Goal: Task Accomplishment & Management: Complete application form

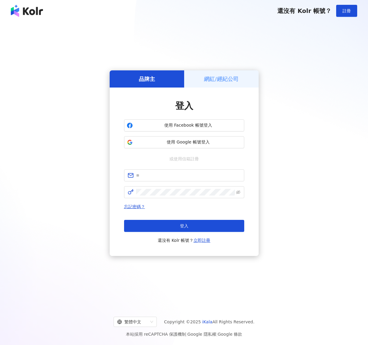
click at [218, 75] on h5 "網紅/經紀公司" at bounding box center [221, 79] width 35 height 8
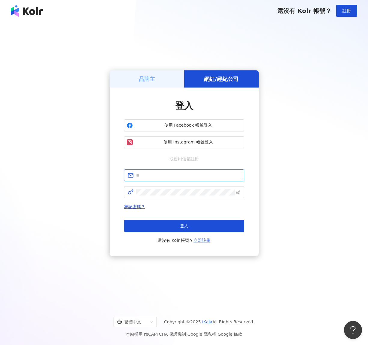
drag, startPoint x: 151, startPoint y: 177, endPoint x: 157, endPoint y: 169, distance: 9.2
click at [151, 177] on input "text" at bounding box center [188, 175] width 105 height 7
paste input "**********"
type input "**********"
click at [165, 188] on span at bounding box center [184, 192] width 120 height 12
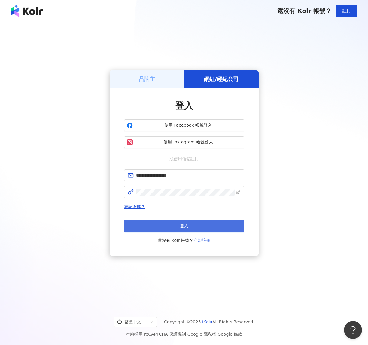
click at [164, 227] on button "登入" at bounding box center [184, 226] width 120 height 12
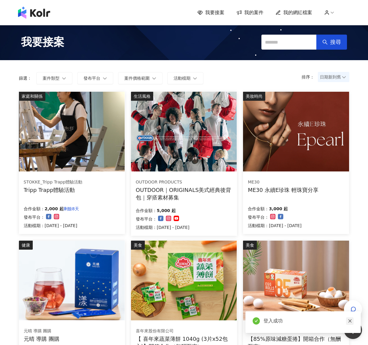
click at [350, 322] on icon "close" at bounding box center [350, 321] width 4 height 4
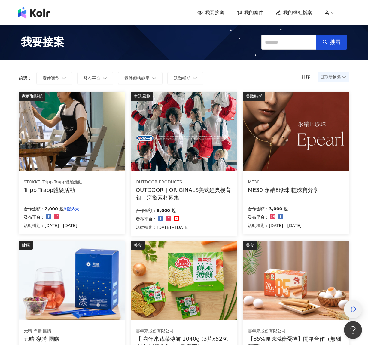
click at [352, 309] on icon "button" at bounding box center [354, 309] width 6 height 6
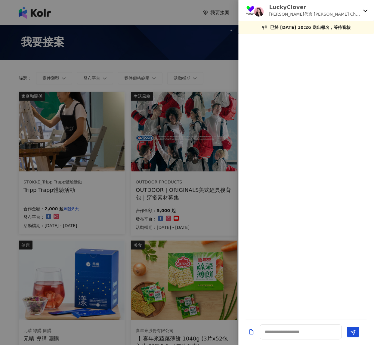
click at [333, 11] on p "[PERSON_NAME]代言 [PERSON_NAME] Choice - 商品團購 -膠原蛋白" at bounding box center [314, 14] width 91 height 7
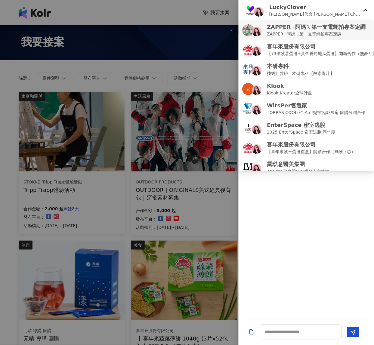
click at [287, 33] on p "ZAPPER+阿媽ㄟ第一支電蠅拍專案定調" at bounding box center [316, 34] width 99 height 7
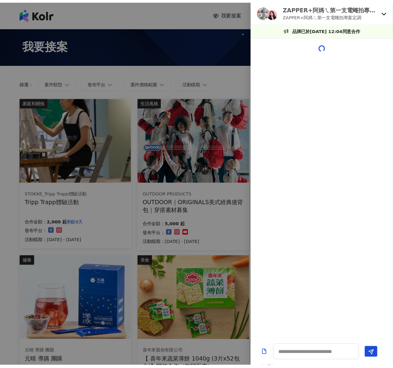
scroll to position [370, 0]
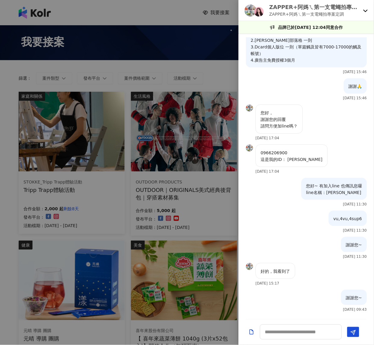
click at [5, 215] on div at bounding box center [187, 172] width 374 height 345
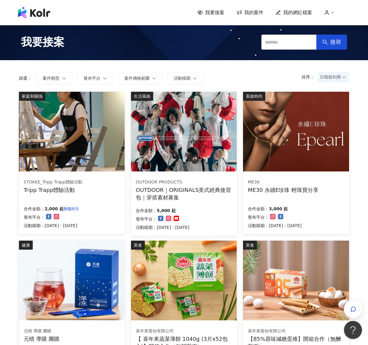
click at [110, 199] on div "STOKKE_Tripp Trapp體驗活動 Tripp Trapp體驗活動 合作金額： 2,000 起 剩餘8天 發布平台： 活動檔期：[DATE] - […" at bounding box center [72, 204] width 106 height 60
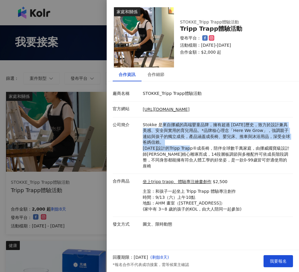
drag, startPoint x: 162, startPoint y: 127, endPoint x: 199, endPoint y: 149, distance: 43.5
click at [199, 149] on p "Stokke 是來自挪威的高端嬰童品牌，擁有超過 [DATE]歷史，致力於設計兼具美感、安全與實用的育兒用品。*品牌核心理念「Here We Grow」，強調…" at bounding box center [216, 145] width 147 height 47
click at [191, 148] on p "Stokke 是來自挪威的高端嬰童品牌，擁有超過 [DATE]歷史，致力於設計兼具美感、安全與實用的育兒用品。*品牌核心理念「Here We Grow」，強調…" at bounding box center [216, 145] width 147 height 47
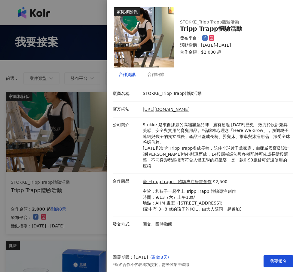
click at [223, 146] on p "Stokke 是來自挪威的高端嬰童品牌，擁有超過 [DATE]歷史，致力於設計兼具美感、安全與實用的育兒用品。*品牌核心理念「Here We Grow」，強調…" at bounding box center [216, 145] width 147 height 47
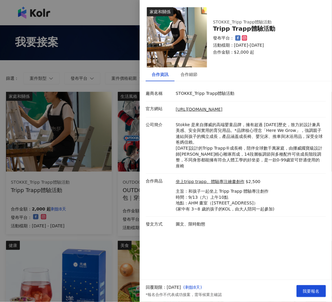
click at [103, 71] on div at bounding box center [166, 151] width 332 height 302
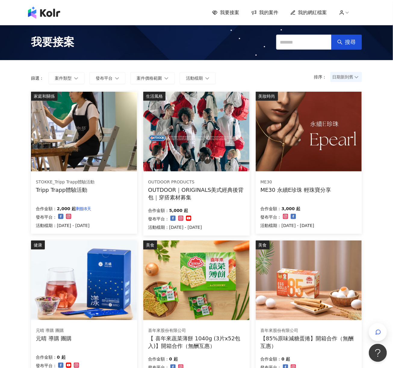
click at [202, 206] on div "合作金額： 5,000 起" at bounding box center [175, 210] width 54 height 8
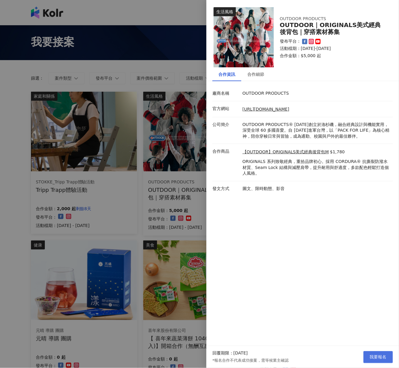
click at [368, 345] on button "我要報名" at bounding box center [377, 357] width 29 height 12
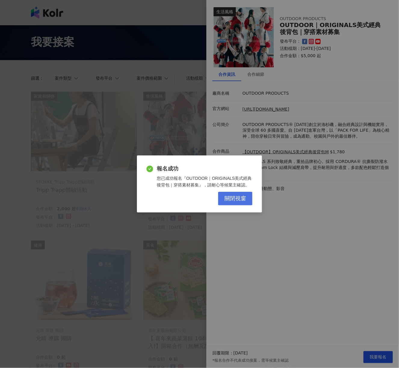
click at [234, 197] on span "關閉視窗" at bounding box center [235, 198] width 22 height 7
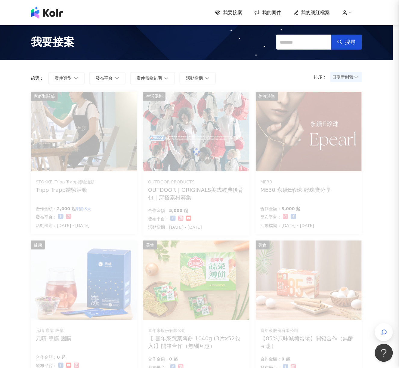
click at [188, 201] on div at bounding box center [199, 184] width 399 height 368
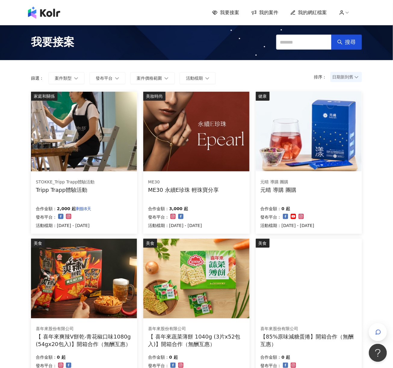
click at [190, 183] on div "ME30" at bounding box center [183, 182] width 71 height 6
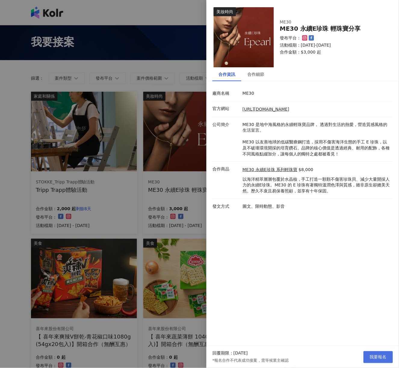
click at [368, 345] on button "我要報名" at bounding box center [377, 357] width 29 height 12
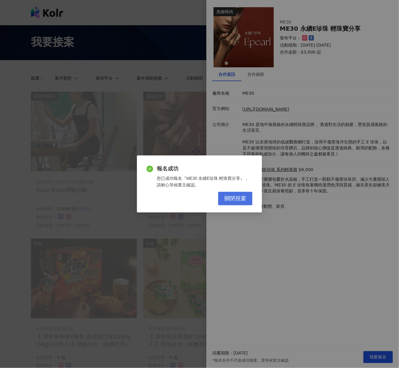
click at [241, 200] on span "關閉視窗" at bounding box center [235, 198] width 22 height 7
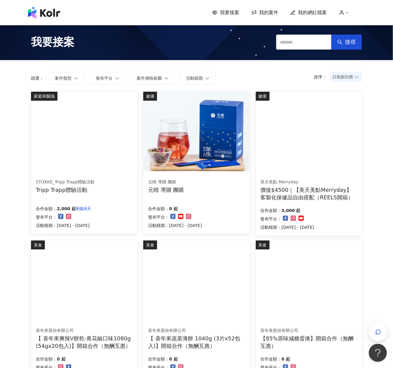
click at [12, 223] on div "我要接案 我的案件 我的網紅檔案 我要接案 搜尋 排序： 日期新到舊 篩選： 案件類型 發布平台 案件價格範圍 活動檔期 清除 套用 家庭和關係 STOKKE…" at bounding box center [196, 322] width 393 height 645
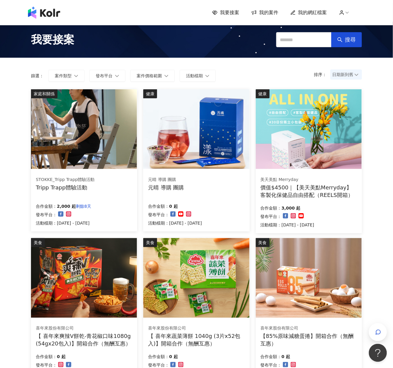
scroll to position [276, 0]
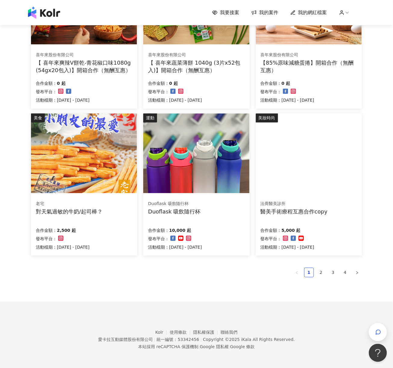
click at [87, 198] on div "老宅 對天氣過敏的牛奶/起司棒？ 合作金額： 2,500 起 發布平台： 活動檔期：[DATE] - [DATE]" at bounding box center [84, 226] width 106 height 60
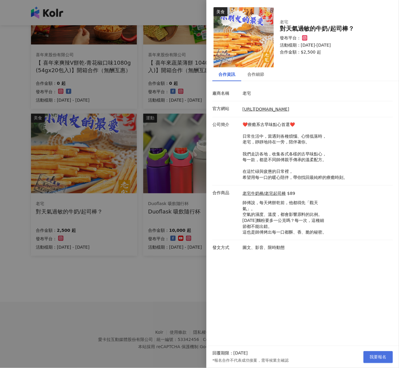
click at [368, 345] on button "我要報名" at bounding box center [377, 357] width 29 height 12
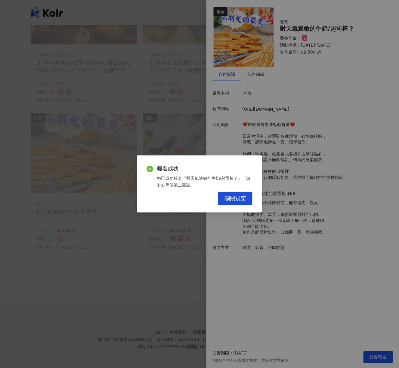
click at [241, 199] on span "關閉視窗" at bounding box center [235, 198] width 22 height 7
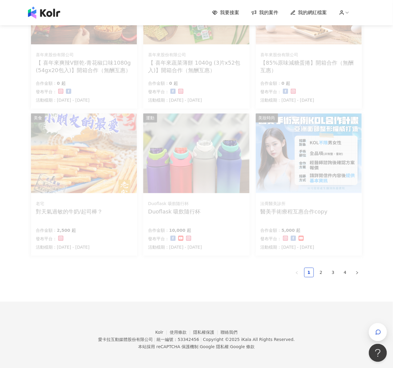
click at [114, 294] on div "家庭和關係 STOKKE_Tripp Trapp體驗活動 Tripp Trapp體驗活動 合作金額： 2,000 起 剩餘8天 發布平台： 活動檔期：[DAT…" at bounding box center [196, 59] width 331 height 486
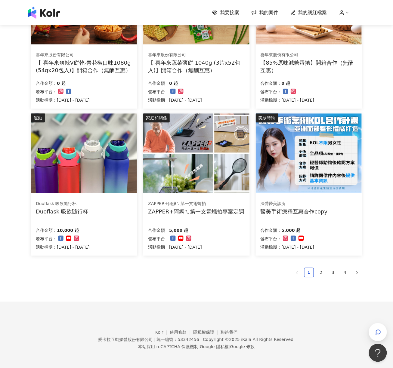
click at [115, 209] on div "Duoflask 吸飲隨行杯 Duoflask 吸飲隨行杯" at bounding box center [84, 208] width 97 height 15
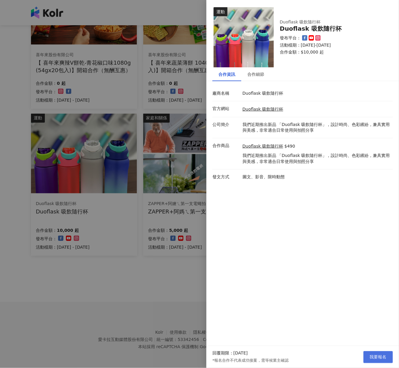
click at [368, 345] on span "我要報名" at bounding box center [378, 357] width 17 height 5
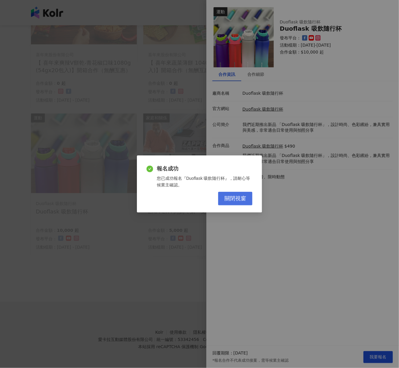
click at [239, 202] on span "關閉視窗" at bounding box center [235, 198] width 22 height 7
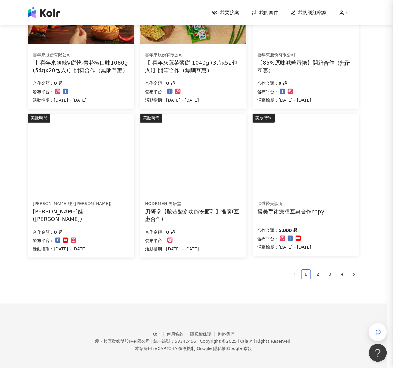
click at [127, 296] on div "家庭和關係 STOKKE_Tripp Trapp體驗活動 Tripp Trapp體驗活動 合作金額： 2,000 起 剩餘8天 發布平台： 活動檔期：[DAT…" at bounding box center [193, 60] width 331 height 488
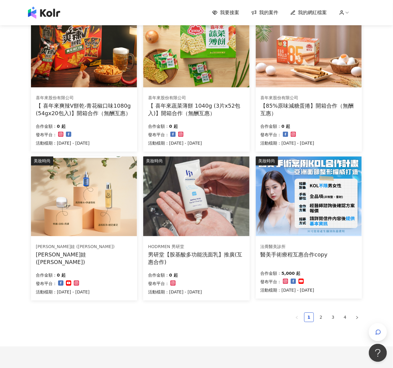
scroll to position [277, 0]
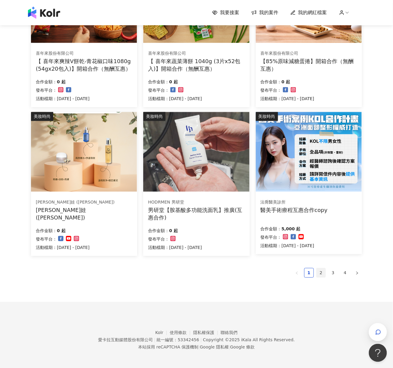
click at [324, 270] on link "2" at bounding box center [320, 273] width 9 height 9
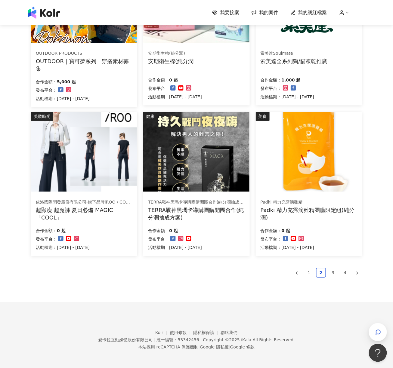
click at [235, 282] on div "美妝時尚 法喬醫美診所 醫美手術療程互惠合作copy 合作金額： 5,000 起 發布平台： 活動檔期：[DATE] - [DATE] 美食 喜年來股份有限公…" at bounding box center [196, 58] width 331 height 488
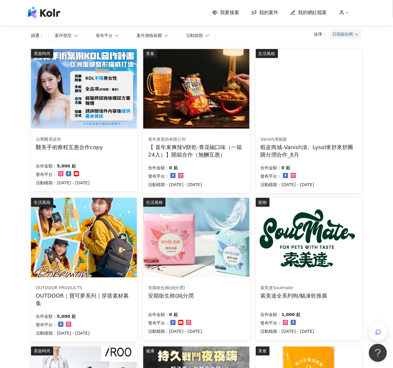
scroll to position [37, 0]
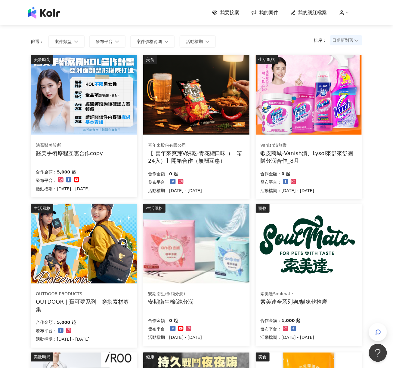
click at [103, 308] on div "OUTDOOR｜寶可夢系列｜穿搭素材募集" at bounding box center [84, 305] width 97 height 15
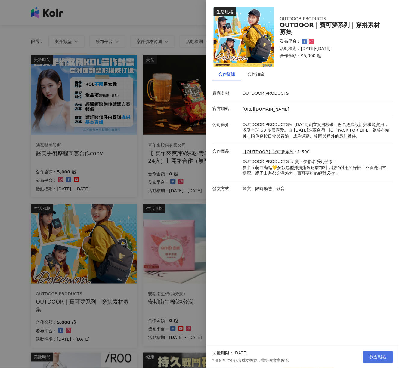
click at [368, 345] on span "我要報名" at bounding box center [378, 357] width 17 height 5
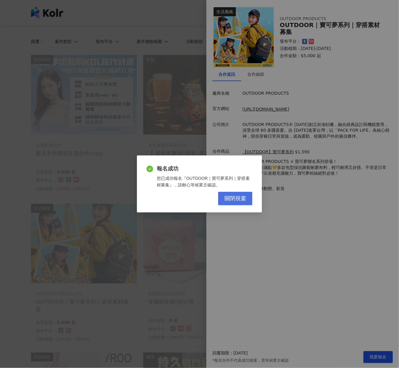
click at [241, 195] on span "關閉視窗" at bounding box center [235, 198] width 22 height 7
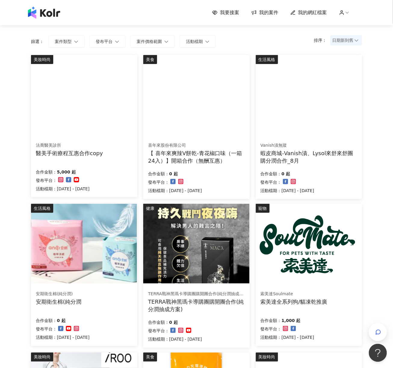
click at [368, 194] on div "我要接案 我的案件 我的網紅檔案 我要接案 搜尋 排序： 日期新到舊 篩選： 案件類型 發布平台 案件價格範圍 活動檔期 清除 套用 美妝時尚 法喬醫美診所 …" at bounding box center [196, 286] width 393 height 646
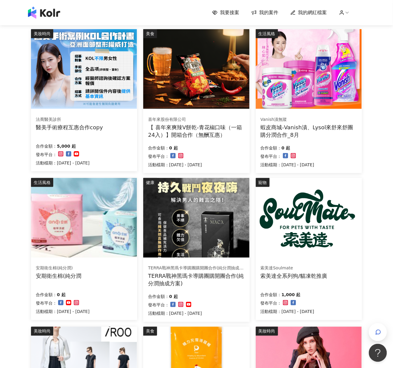
scroll to position [197, 0]
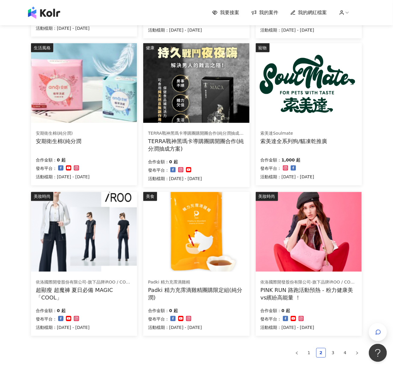
click at [251, 345] on ul "1 2 3 4" at bounding box center [196, 353] width 331 height 10
click at [368, 262] on div "我要接案 我的案件 我的網紅檔案 我要接案 搜尋 排序： 日期新到舊 篩選： 案件類型 發布平台 案件價格範圍 活動檔期 清除 套用 美妝時尚 法喬醫美診所 …" at bounding box center [196, 126] width 393 height 646
click at [313, 296] on div "PINK RUN 路跑活動預熱 - 粉力健康美vs繽紛高能量 ！" at bounding box center [308, 294] width 97 height 15
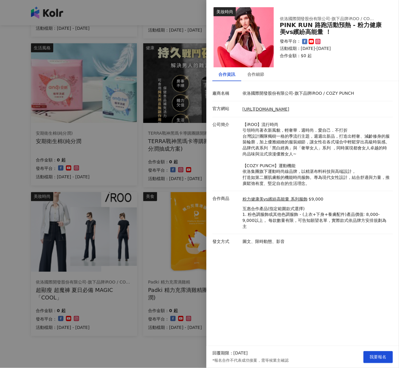
click at [254, 53] on img at bounding box center [244, 37] width 60 height 60
drag, startPoint x: 293, startPoint y: 108, endPoint x: 242, endPoint y: 109, distance: 50.8
click at [242, 109] on div "[URL][DOMAIN_NAME]" at bounding box center [316, 109] width 150 height 7
click at [250, 109] on link "[URL][DOMAIN_NAME]" at bounding box center [265, 109] width 47 height 5
click at [274, 198] on link "粉力健康美vs繽紛高能量 系列服飾" at bounding box center [274, 199] width 65 height 6
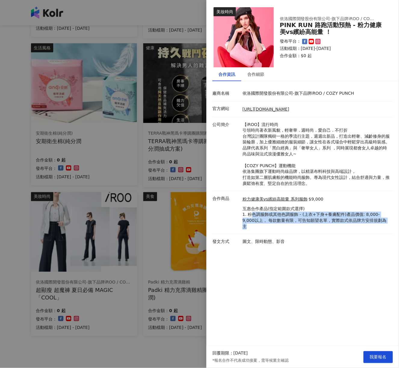
drag, startPoint x: 251, startPoint y: 213, endPoint x: 383, endPoint y: 223, distance: 132.4
click at [368, 223] on p "互惠合作產品(指定範圍款式選擇) 1. 粉色調服飾或其他色調服飾 - (上衣+下身+養膚配件)產品價值: 8,000-9,000以上， 每款數量有限，可告知願…" at bounding box center [315, 217] width 147 height 23
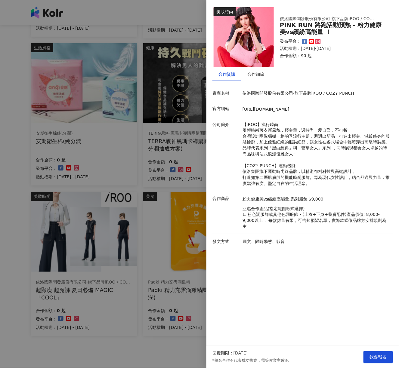
click at [368, 209] on p "互惠合作產品(指定範圍款式選擇) 1. 粉色調服飾或其他色調服飾 - (上衣+下身+養膚配件)產品價值: 8,000-9,000以上， 每款數量有限，可告知願…" at bounding box center [315, 217] width 147 height 23
click at [334, 214] on p "互惠合作產品(指定範圍款式選擇) 1. 粉色調服飾或其他色調服飾 - (上衣+下身+養膚配件)產品價值: 8,000-9,000以上， 每款數量有限，可告知願…" at bounding box center [315, 217] width 147 height 23
click at [368, 345] on span "我要報名" at bounding box center [378, 357] width 17 height 5
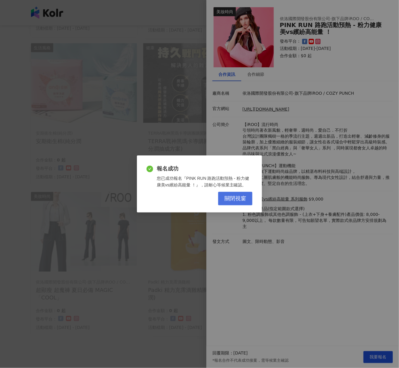
click at [243, 195] on span "關閉視窗" at bounding box center [235, 198] width 22 height 7
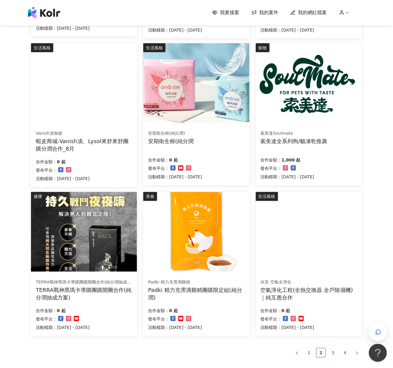
click at [164, 345] on ul "1 2 3 4" at bounding box center [196, 353] width 331 height 10
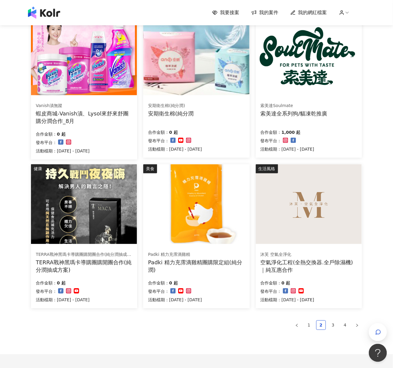
scroll to position [277, 0]
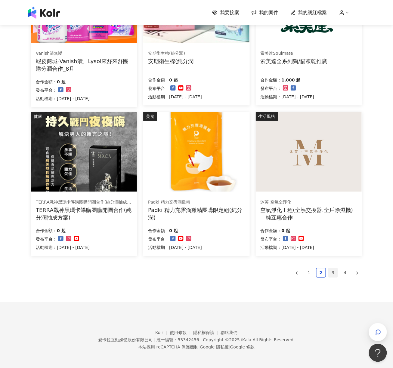
click at [334, 269] on link "3" at bounding box center [332, 273] width 9 height 9
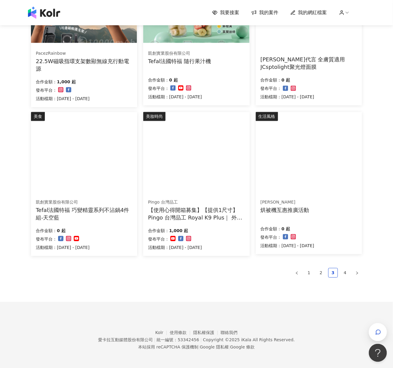
click at [368, 187] on div "我要接案 我的案件 我的網紅檔案 我要接案 搜尋 排序： 日期新到舊 篩選： 案件類型 發布平台 案件價格範圍 活動檔期 清除 套用 運動 [PERSON_N…" at bounding box center [196, 46] width 393 height 646
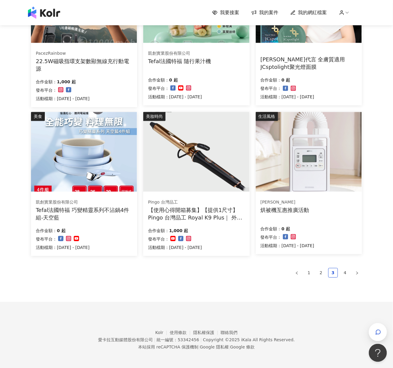
click at [55, 273] on ul "1 2 3 4" at bounding box center [196, 273] width 331 height 10
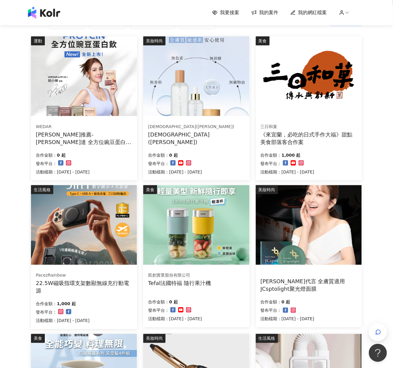
scroll to position [37, 0]
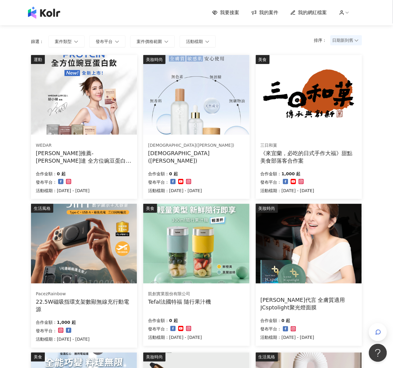
click at [87, 235] on img at bounding box center [84, 244] width 106 height 80
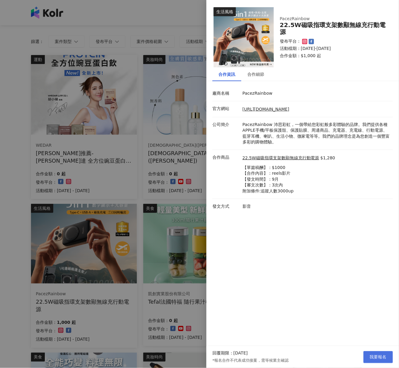
click at [368, 345] on button "我要報名" at bounding box center [377, 357] width 29 height 12
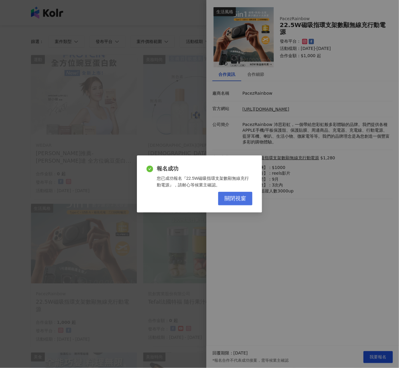
click at [236, 196] on span "關閉視窗" at bounding box center [235, 198] width 22 height 7
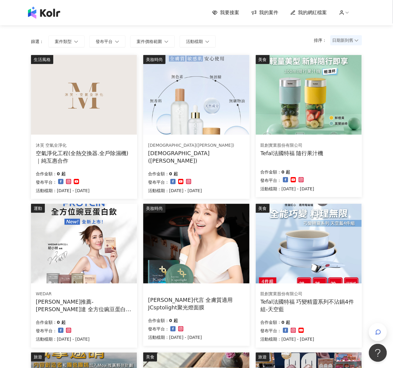
click at [294, 105] on img at bounding box center [309, 95] width 106 height 80
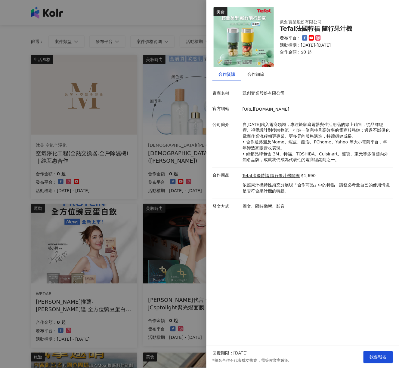
click at [295, 132] on p "自[DATE]踏入電商領域，專注於家庭電器與生活用品的線上銷售，從品牌經營、視覺設計到後端物流，打造一條完整且高效率的電商服務鏈；透過不斷優化電商作業流程朝更…" at bounding box center [315, 142] width 147 height 41
click at [259, 76] on div "合作細節" at bounding box center [255, 74] width 17 height 7
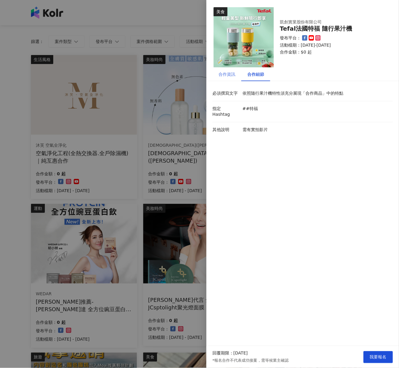
click at [227, 78] on div "合作資訊" at bounding box center [226, 74] width 29 height 14
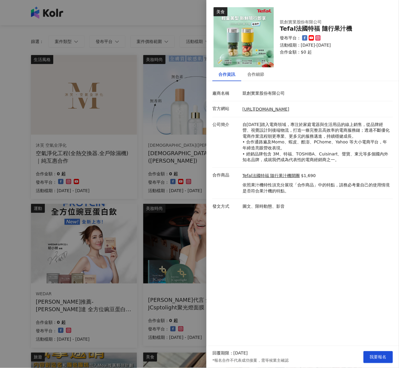
click at [77, 252] on div at bounding box center [199, 184] width 399 height 368
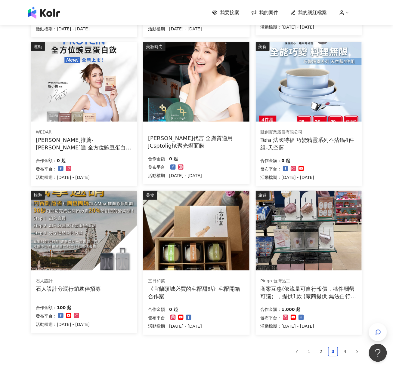
scroll to position [277, 0]
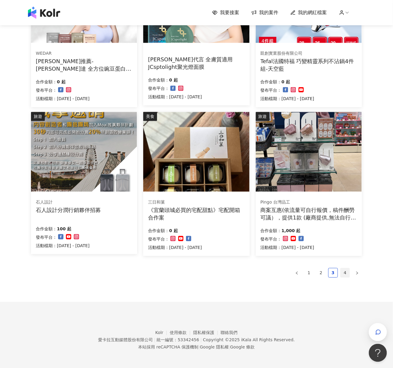
click at [342, 271] on link "4" at bounding box center [344, 273] width 9 height 9
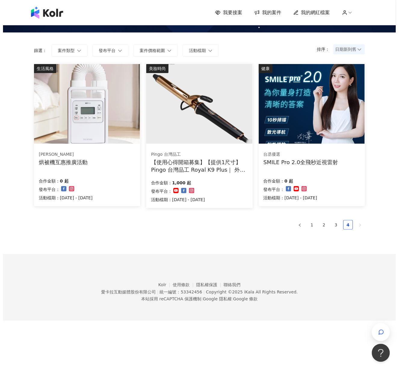
scroll to position [28, 0]
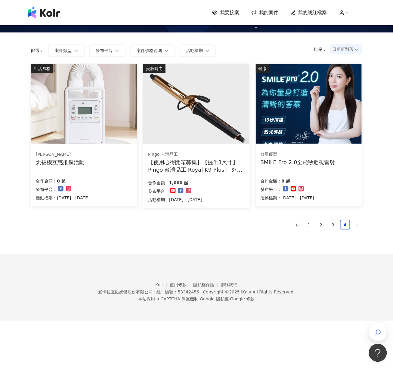
click at [99, 164] on div "[PERSON_NAME] 烘被機互惠推廣活動" at bounding box center [84, 158] width 97 height 15
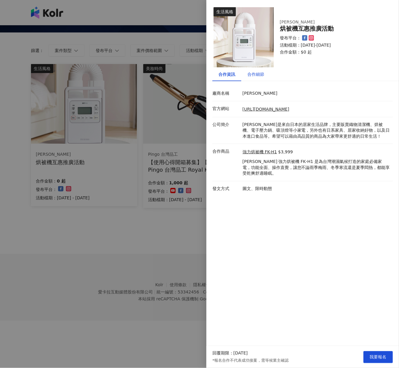
click at [252, 75] on div "合作細節" at bounding box center [255, 74] width 17 height 7
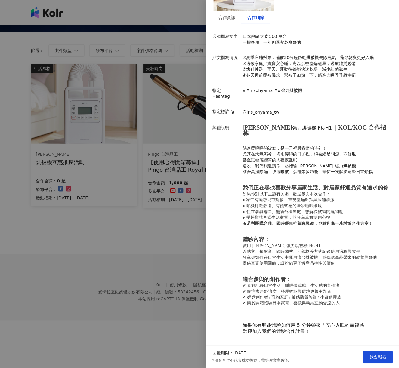
scroll to position [65, 0]
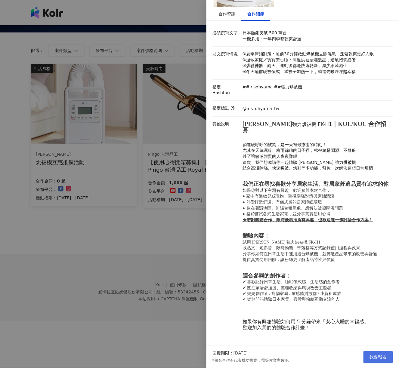
click at [368, 345] on button "我要報名" at bounding box center [377, 357] width 29 height 12
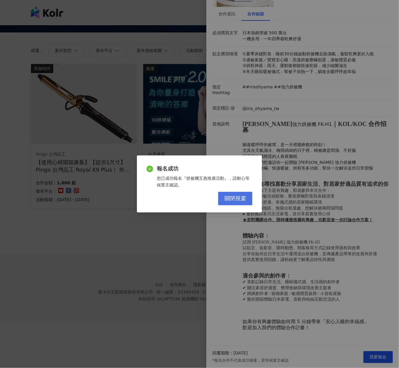
click at [244, 197] on span "關閉視窗" at bounding box center [235, 198] width 22 height 7
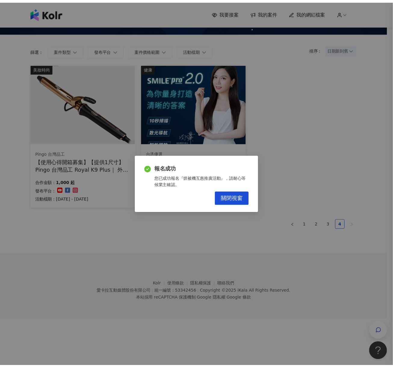
scroll to position [0, 0]
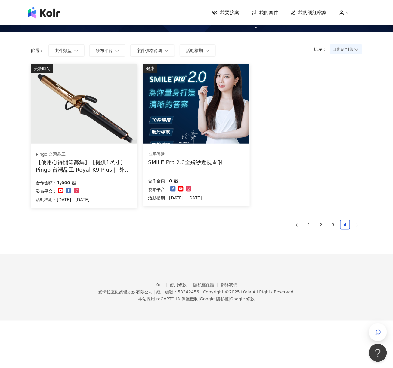
click at [191, 229] on ul "1 2 3 4" at bounding box center [196, 225] width 331 height 10
